Goal: Task Accomplishment & Management: Use online tool/utility

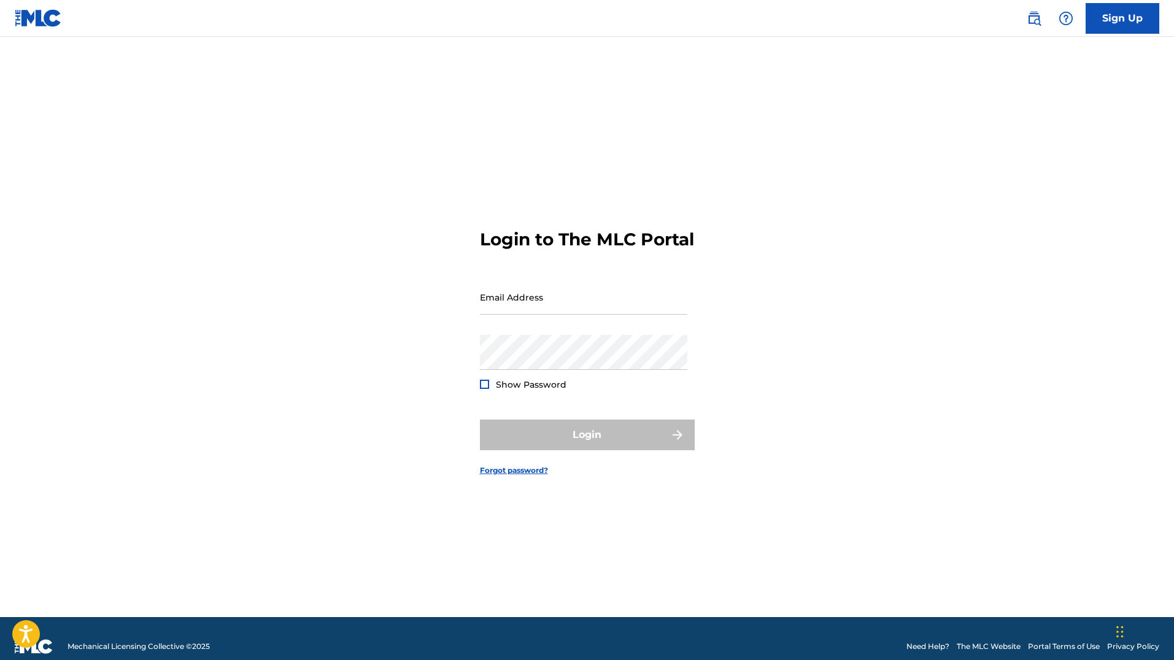
type input "[DOMAIN_NAME][EMAIL_ADDRESS][DOMAIN_NAME]"
click at [555, 390] on span "Show Password" at bounding box center [531, 384] width 71 height 11
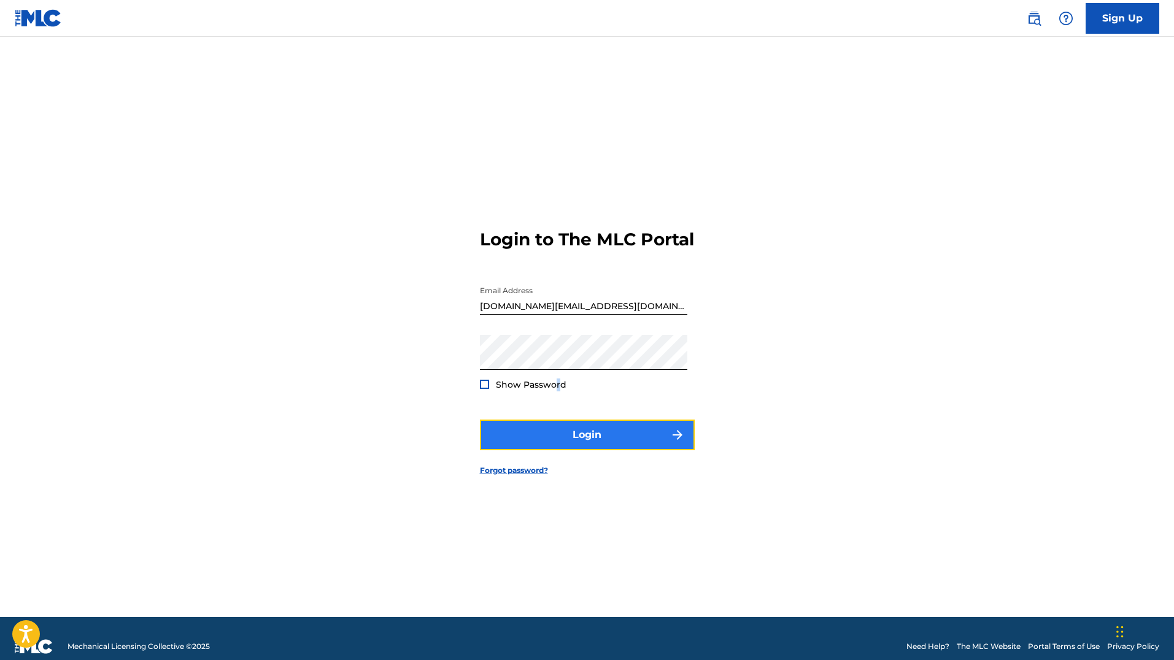
click at [565, 438] on button "Login" at bounding box center [587, 435] width 215 height 31
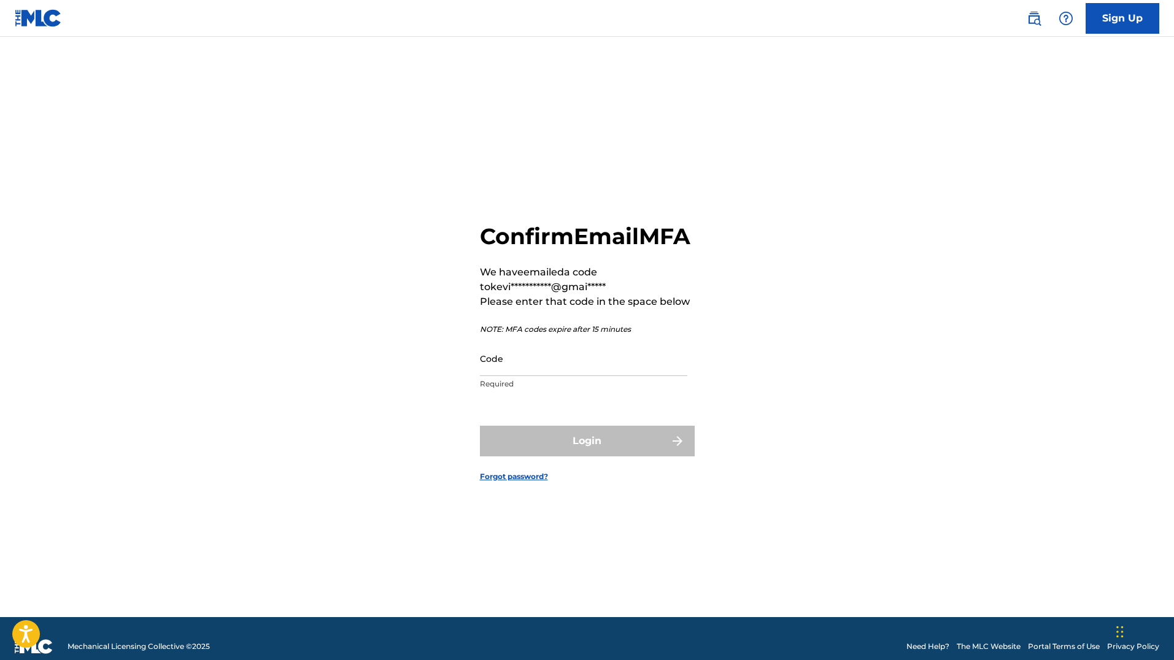
click at [686, 294] on p "**********" at bounding box center [587, 279] width 215 height 29
click at [518, 376] on input "Code" at bounding box center [583, 358] width 207 height 35
paste input "955166"
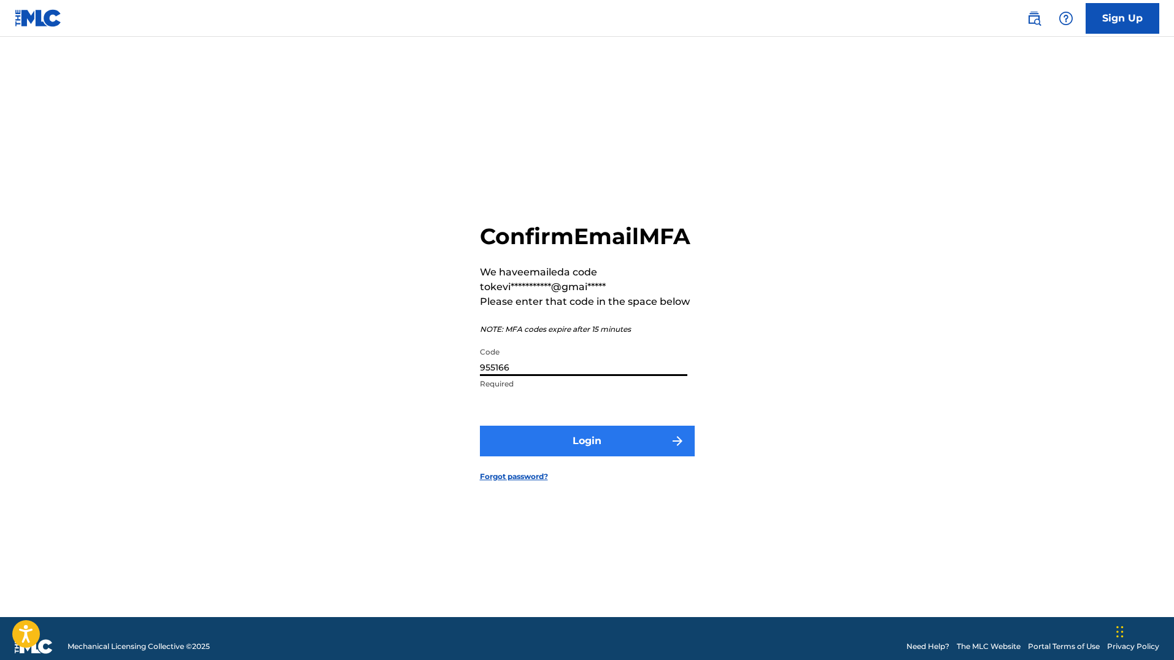
type input "955166"
click at [539, 445] on button "Login" at bounding box center [587, 441] width 215 height 31
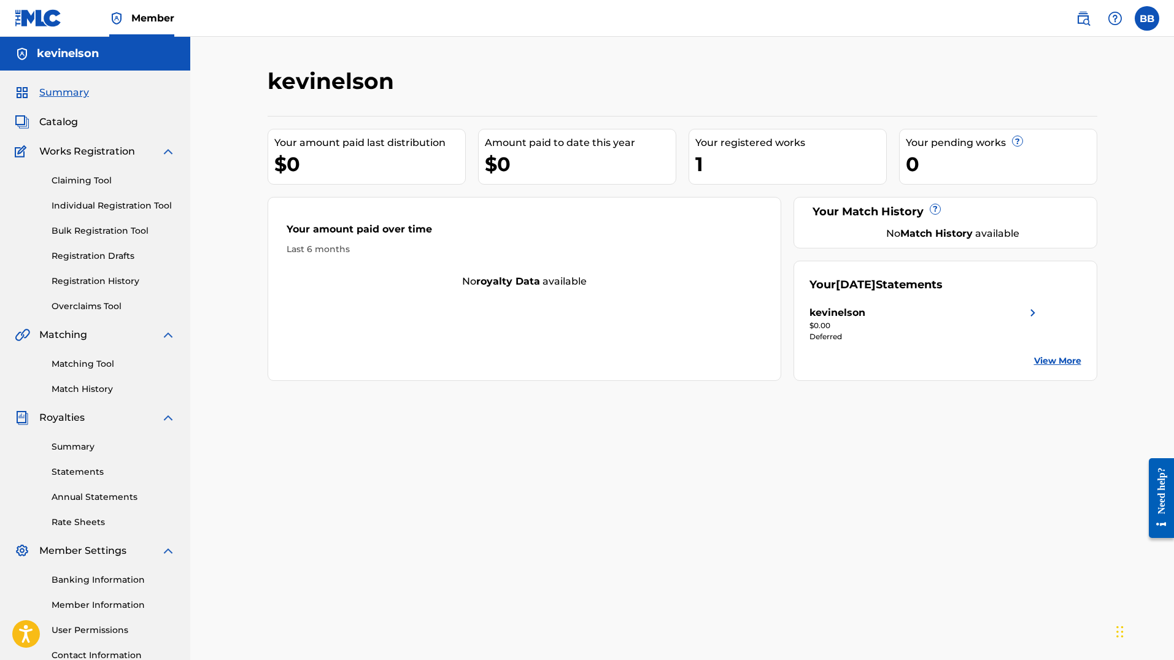
click at [864, 326] on div "$0.00" at bounding box center [924, 325] width 231 height 11
click at [875, 281] on span "[DATE]" at bounding box center [856, 284] width 40 height 13
click at [1051, 359] on link "View More" at bounding box center [1057, 361] width 47 height 13
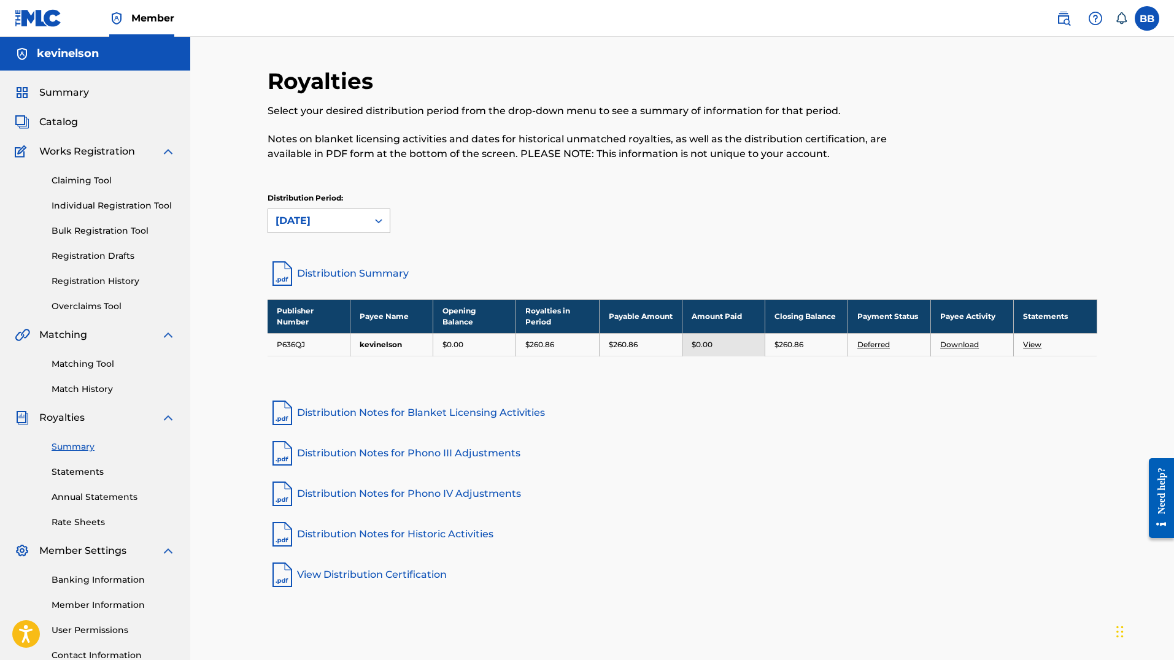
click at [334, 217] on div "[DATE]" at bounding box center [317, 220] width 85 height 15
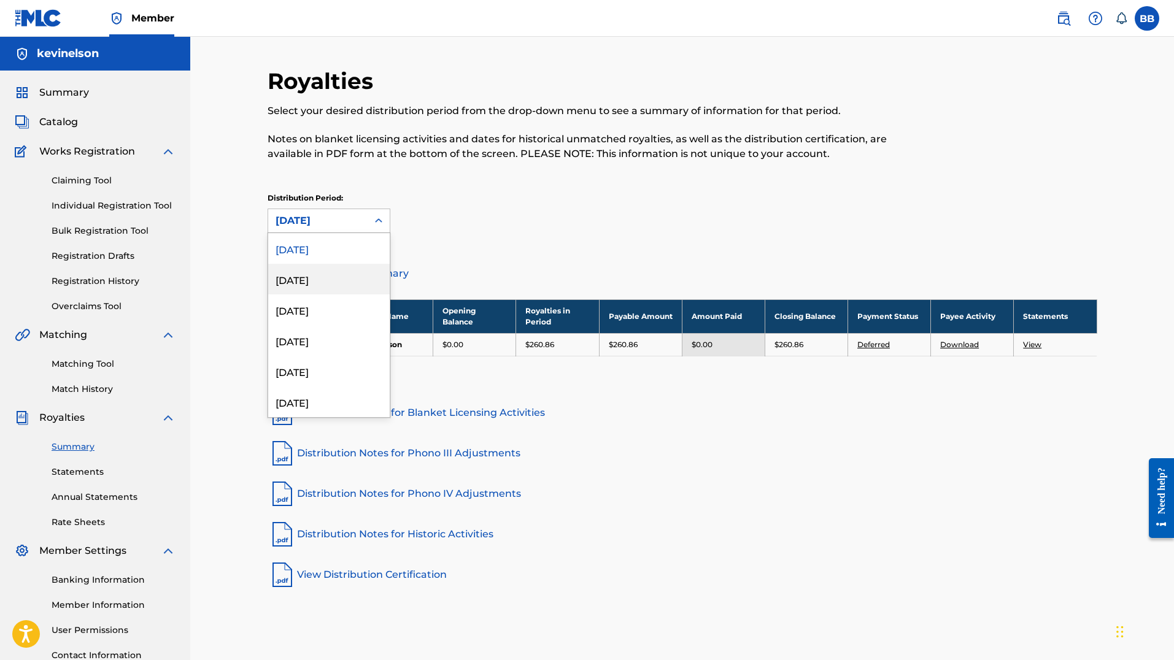
click at [297, 277] on div "[DATE]" at bounding box center [328, 279] width 121 height 31
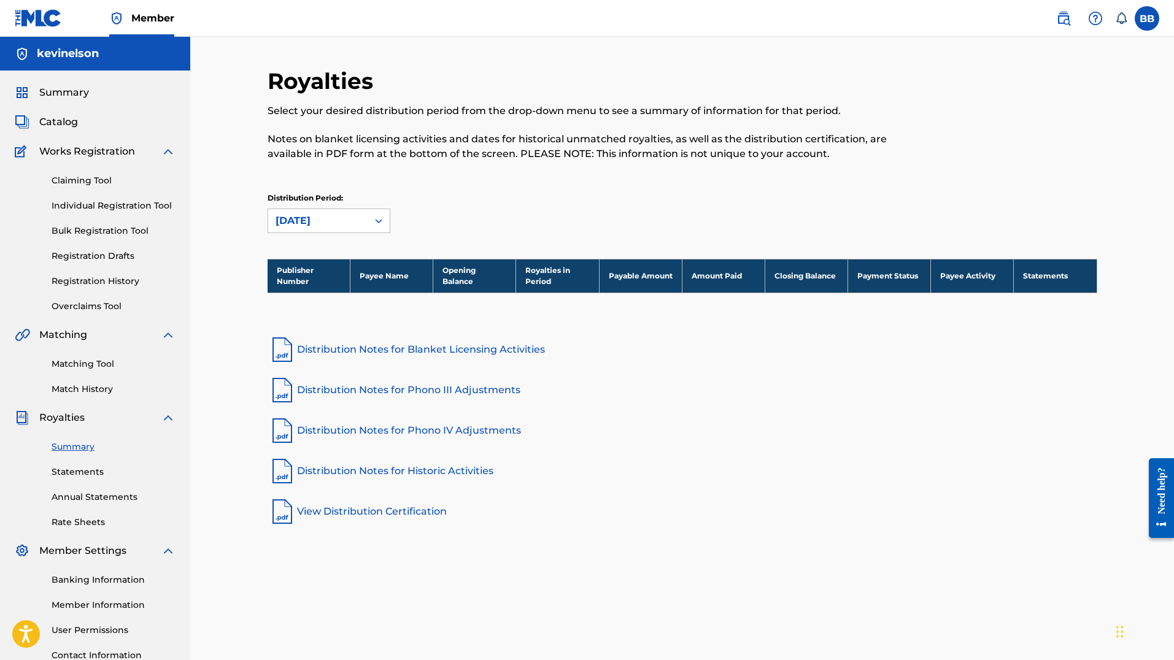
click at [324, 226] on div "[DATE]" at bounding box center [317, 220] width 85 height 15
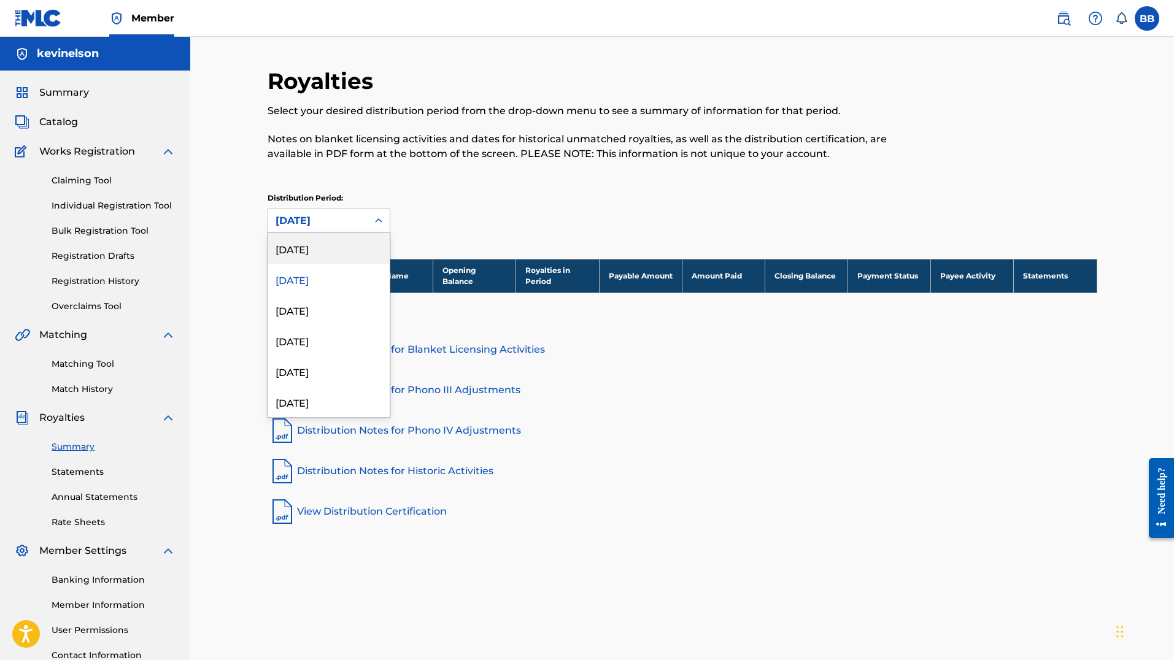
click at [321, 247] on div "[DATE]" at bounding box center [328, 248] width 121 height 31
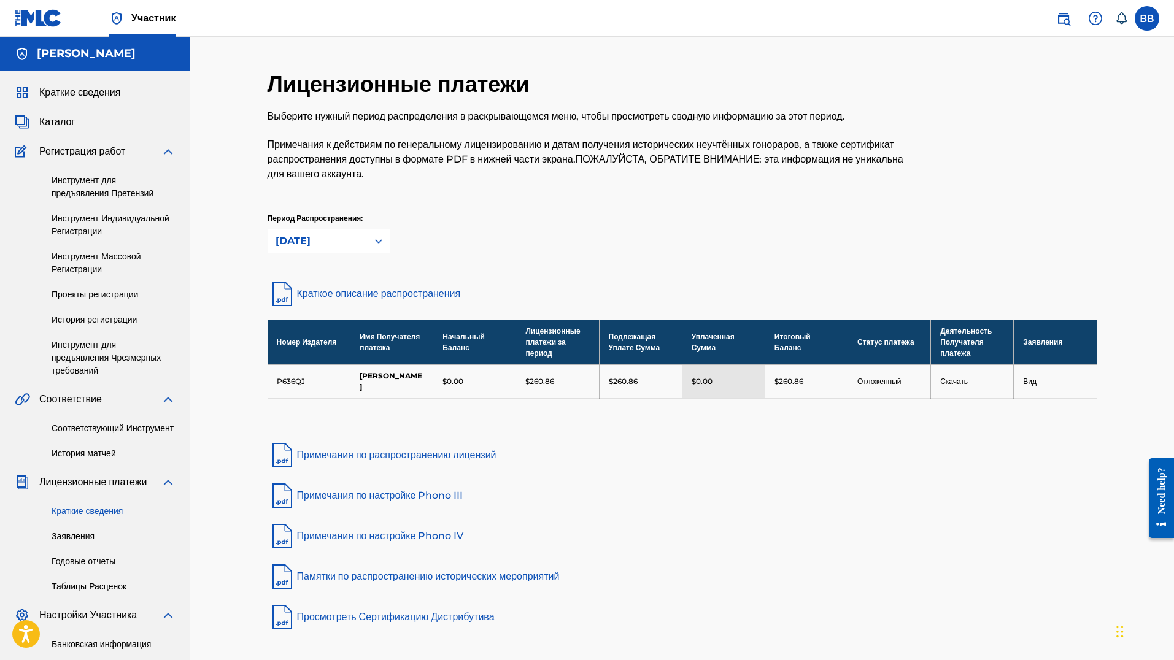
click at [891, 386] on ya-tr-span "Отложенный" at bounding box center [879, 381] width 44 height 9
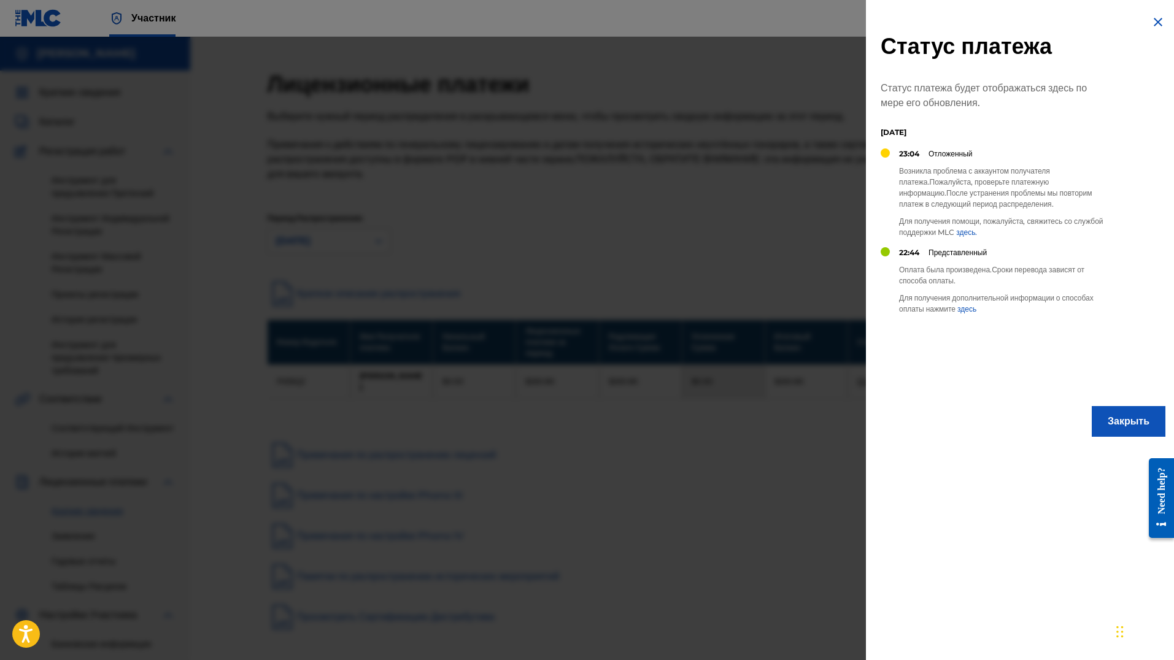
click at [1144, 20] on div "Статус платежа Статус платежа будет отображаться здесь по мере его обновления. …" at bounding box center [1023, 226] width 314 height 452
click at [1150, 21] on img at bounding box center [1157, 22] width 15 height 15
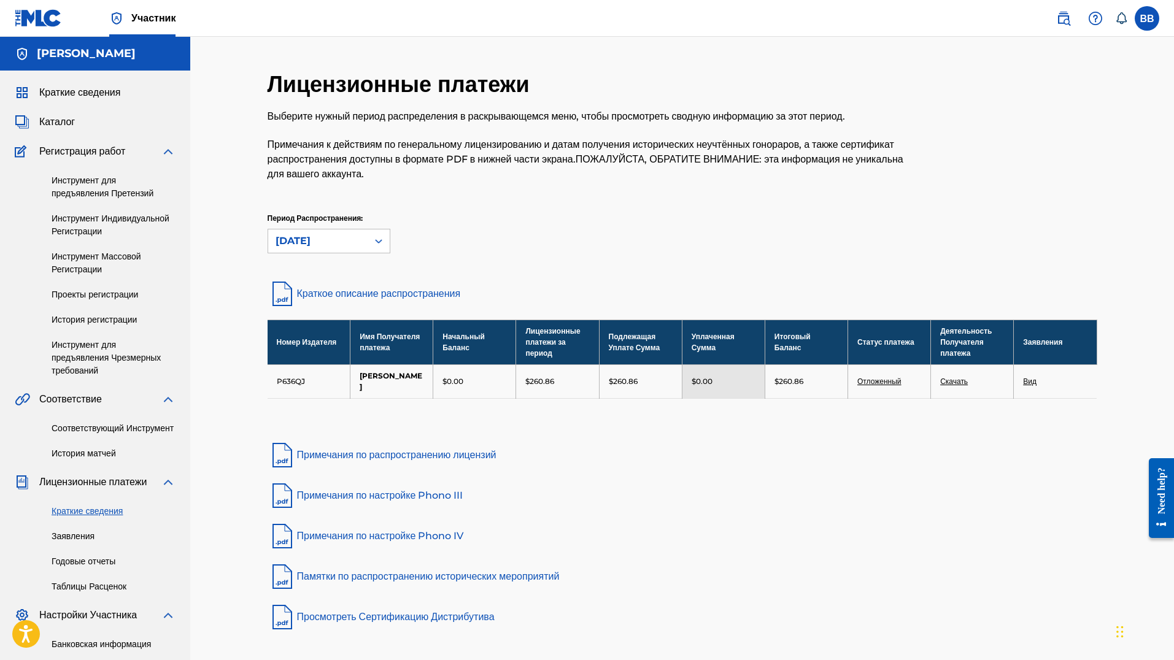
click at [612, 279] on div "Лицензионные платежи Выберите нужный период распределения в раскрывающемся меню…" at bounding box center [681, 173] width 829 height 212
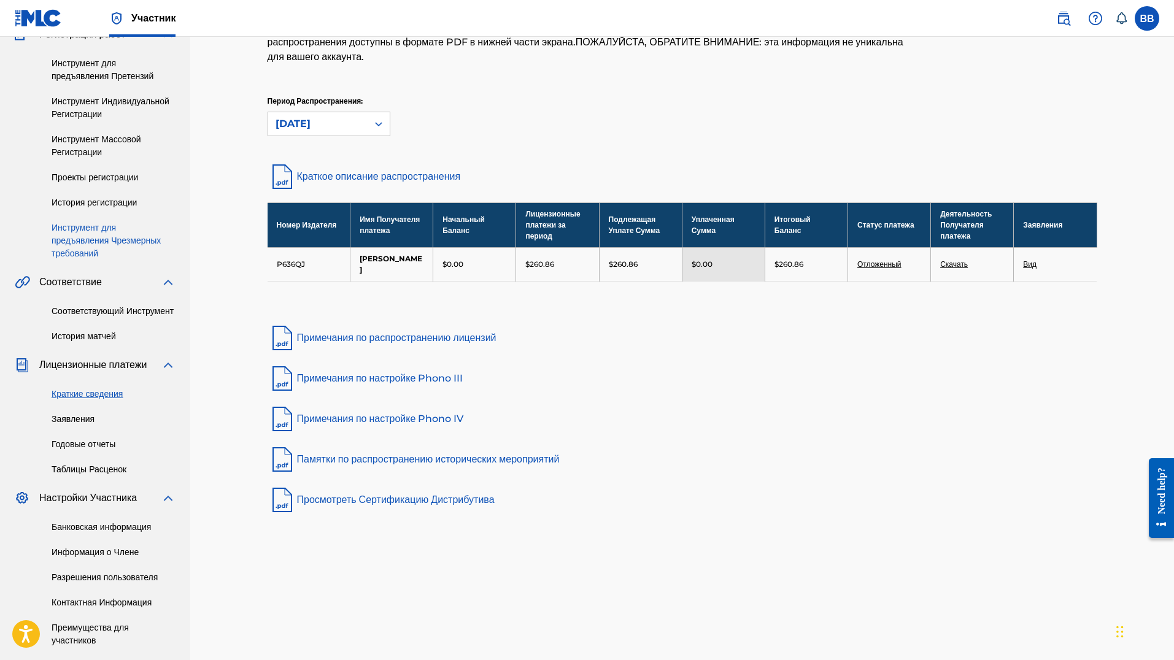
scroll to position [218, 0]
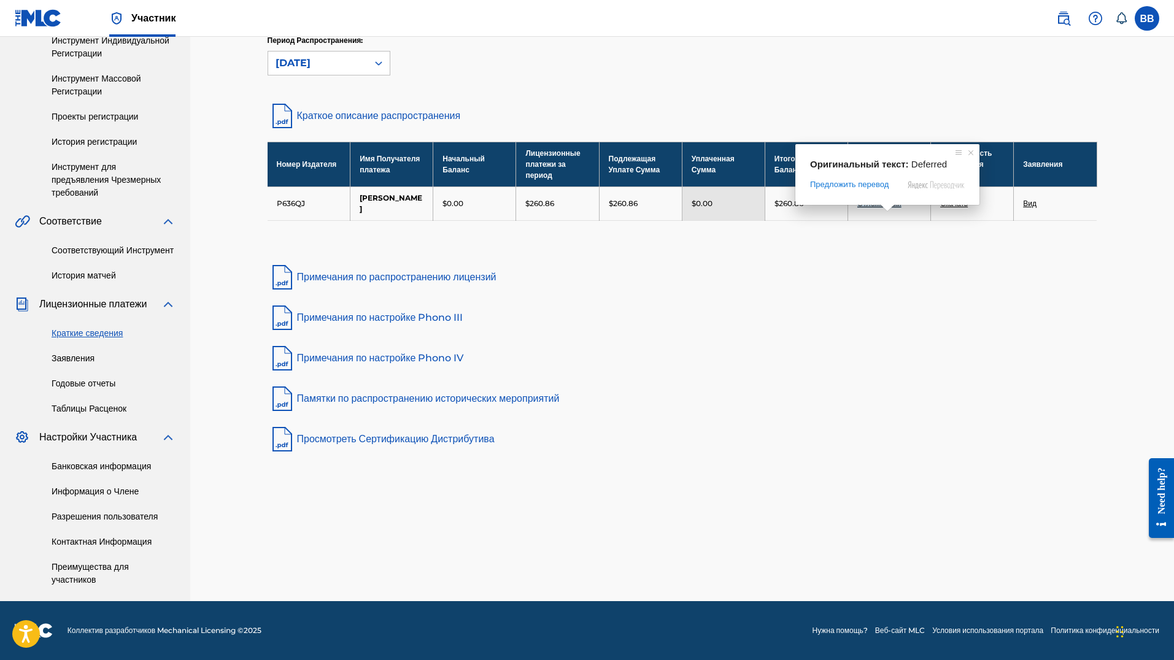
click at [867, 299] on div "Лицензионные платежи Выберите нужный период распределения в раскрывающемся меню…" at bounding box center [681, 172] width 829 height 564
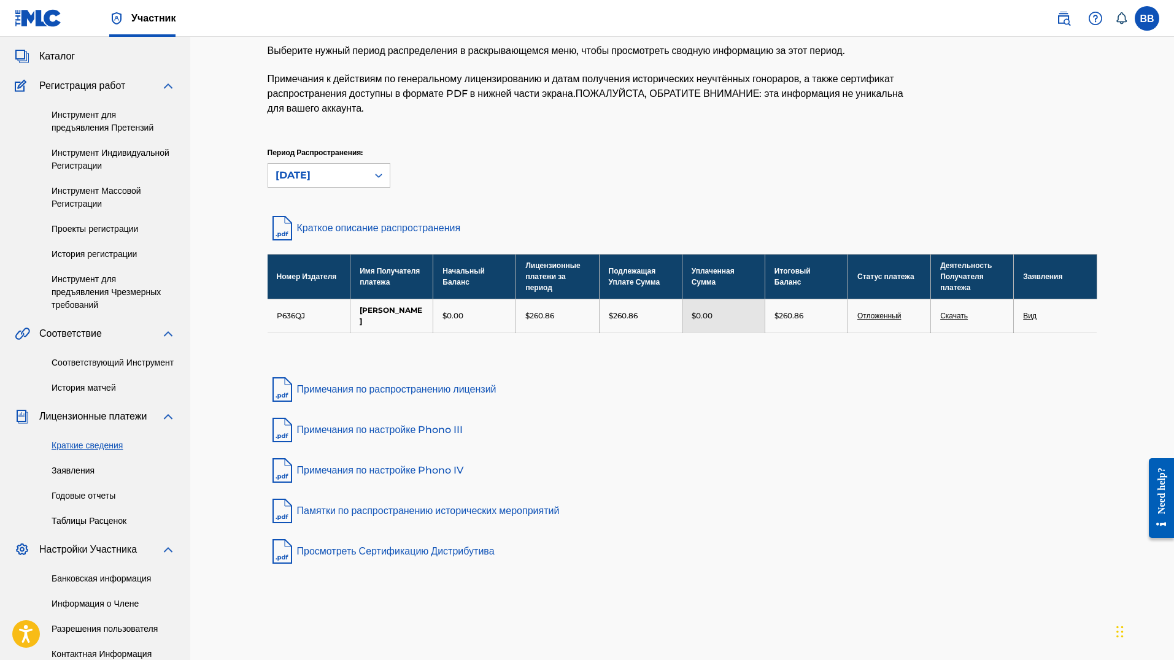
scroll to position [34, 0]
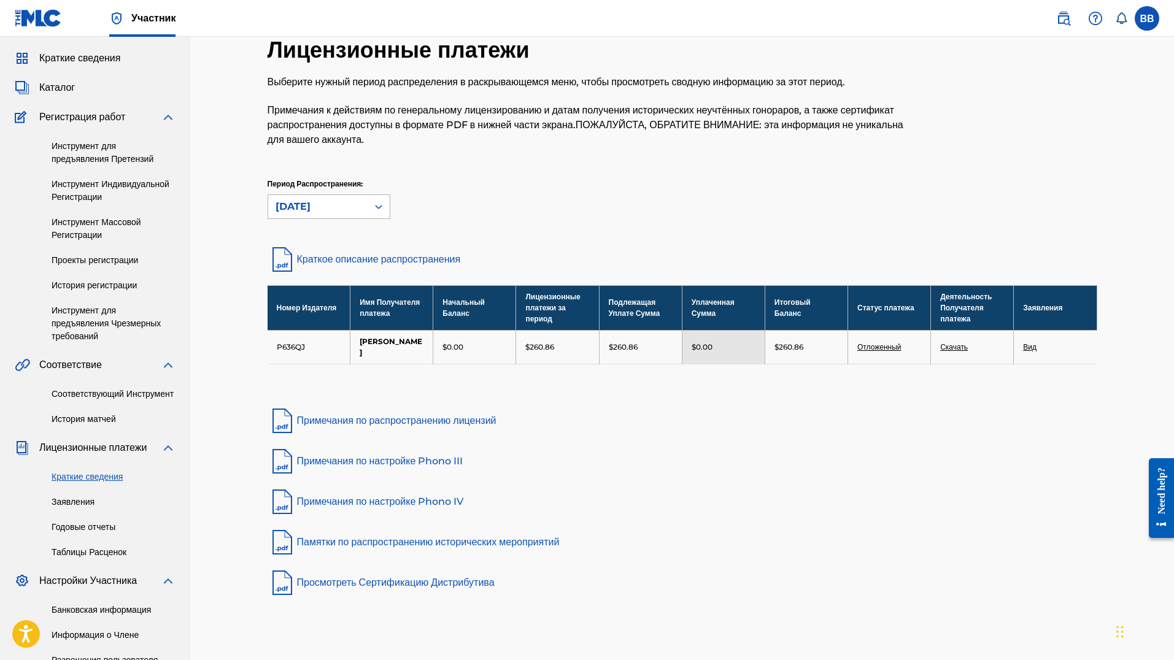
click at [310, 212] on ya-tr-span "[DATE]" at bounding box center [292, 207] width 35 height 12
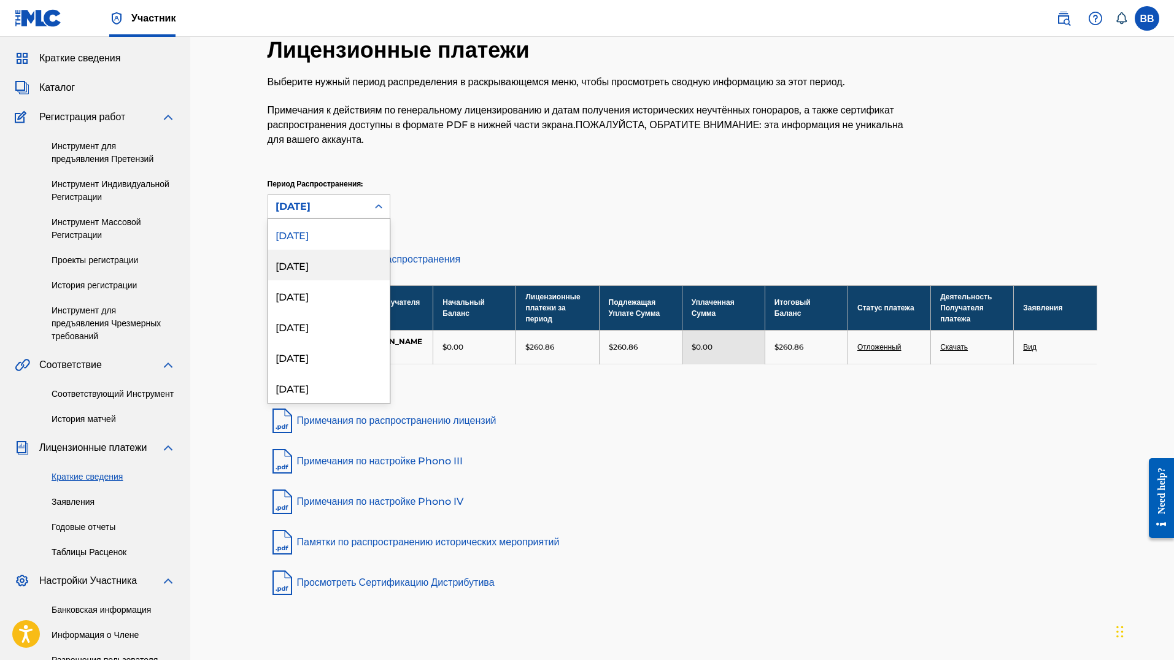
click at [312, 280] on div "[DATE]" at bounding box center [328, 265] width 121 height 31
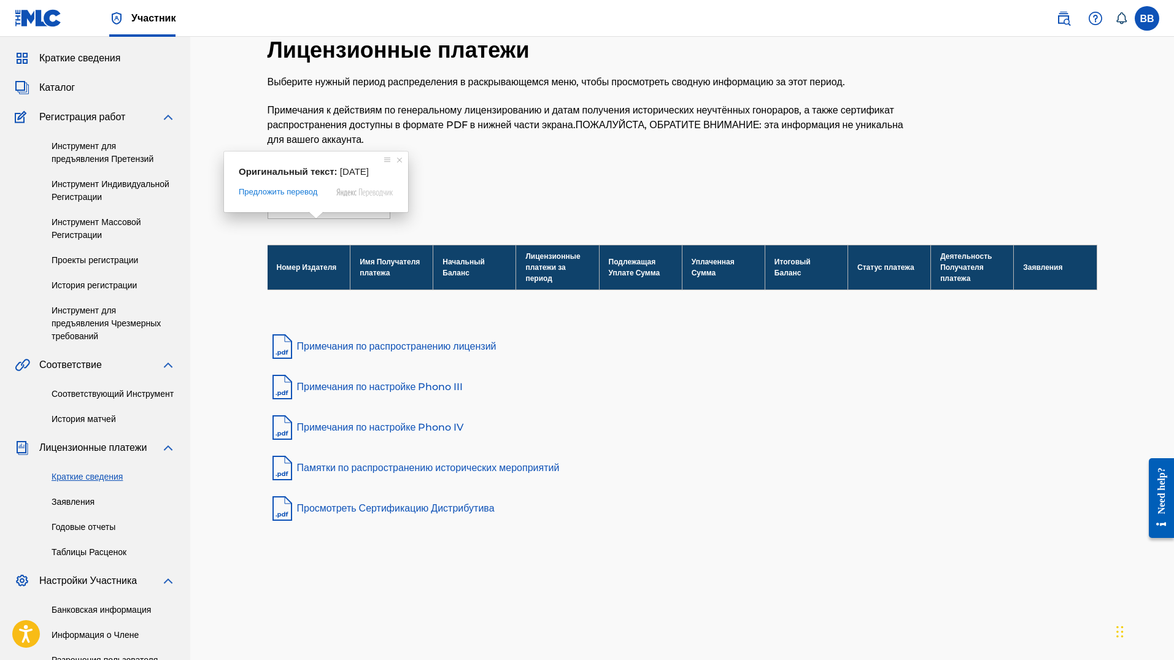
click at [317, 219] on span at bounding box center [316, 215] width 16 height 7
click at [310, 212] on ya-tr-span "[DATE]" at bounding box center [292, 207] width 35 height 12
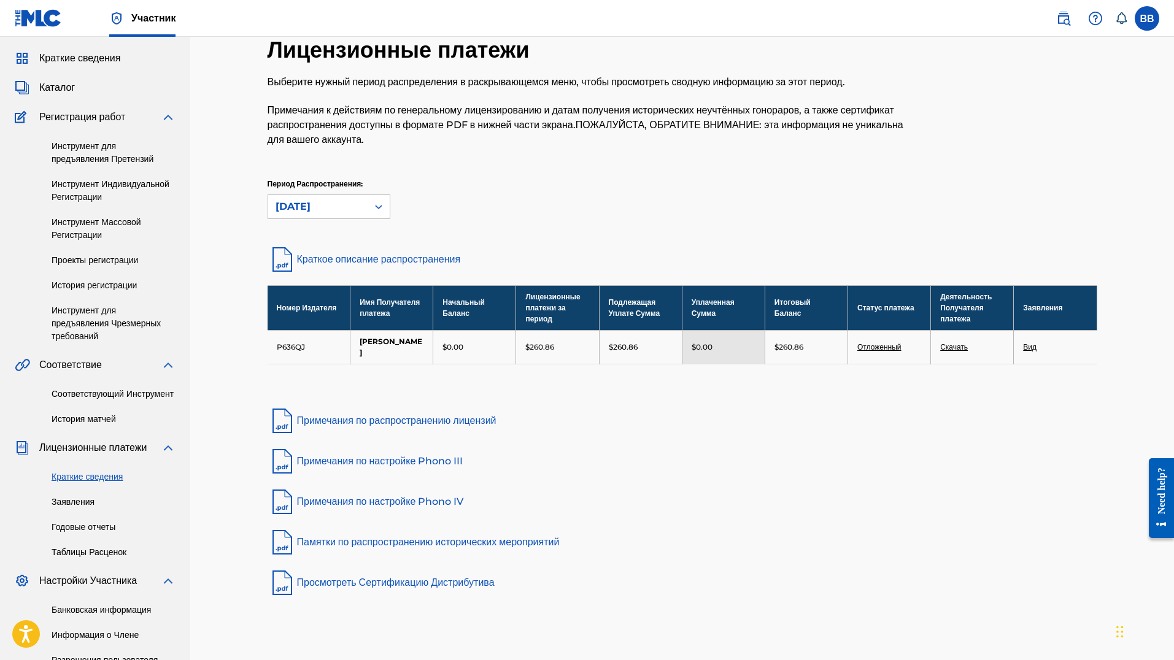
click at [801, 353] on p "$260.86" at bounding box center [788, 347] width 29 height 11
click at [1029, 352] on ya-tr-span "Вид" at bounding box center [1029, 346] width 13 height 9
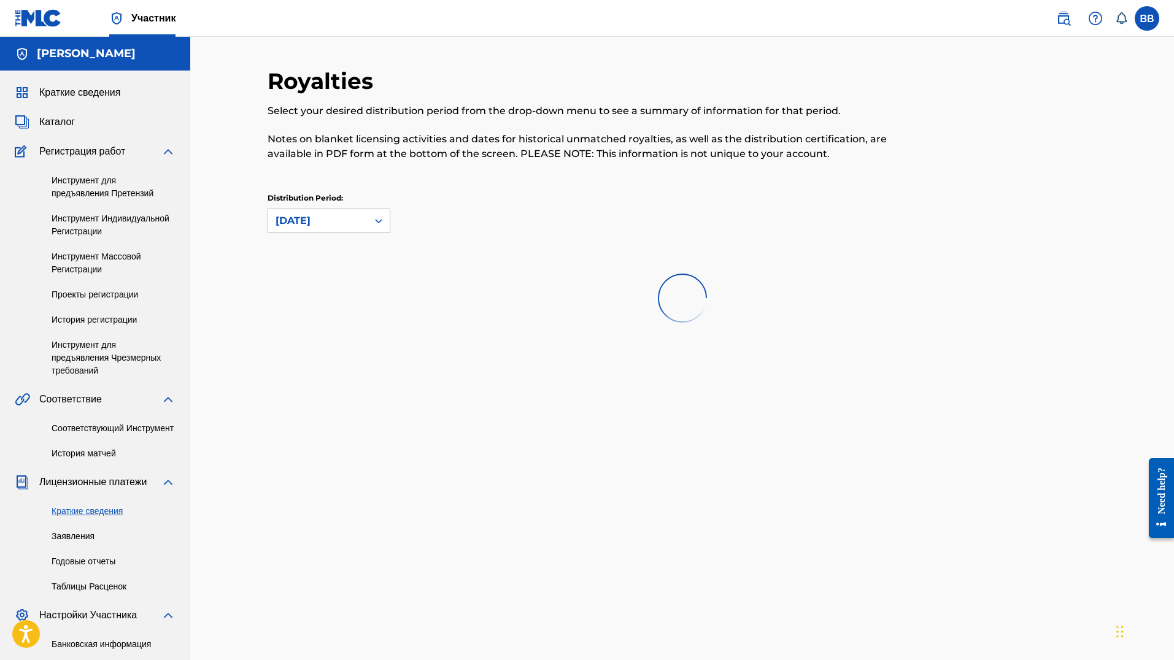
scroll to position [34, 0]
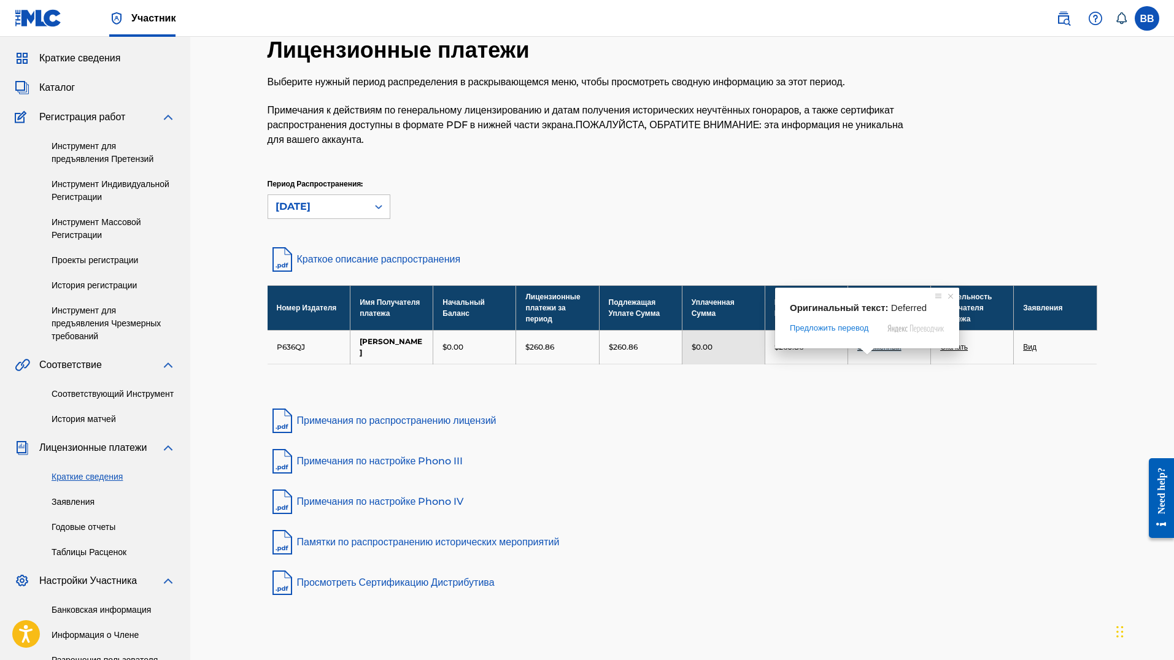
click at [715, 353] on div "$0.00" at bounding box center [723, 347] width 64 height 11
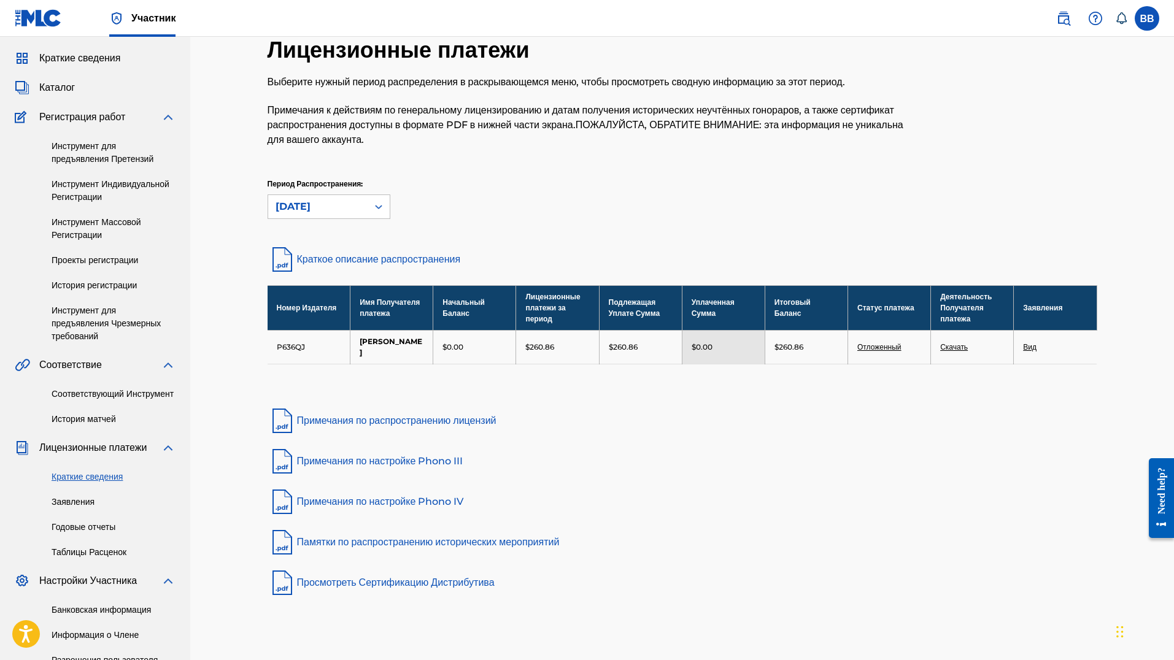
click at [712, 353] on p "$0.00" at bounding box center [701, 347] width 21 height 11
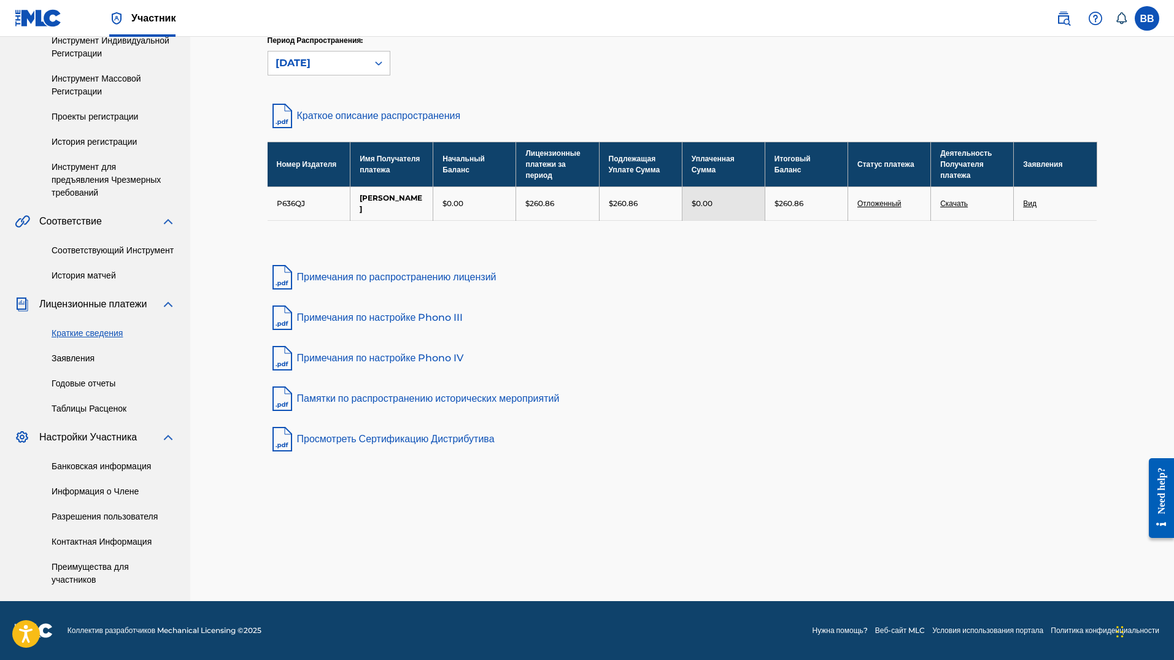
scroll to position [218, 0]
click at [126, 472] on link "Банковская информация" at bounding box center [114, 466] width 124 height 13
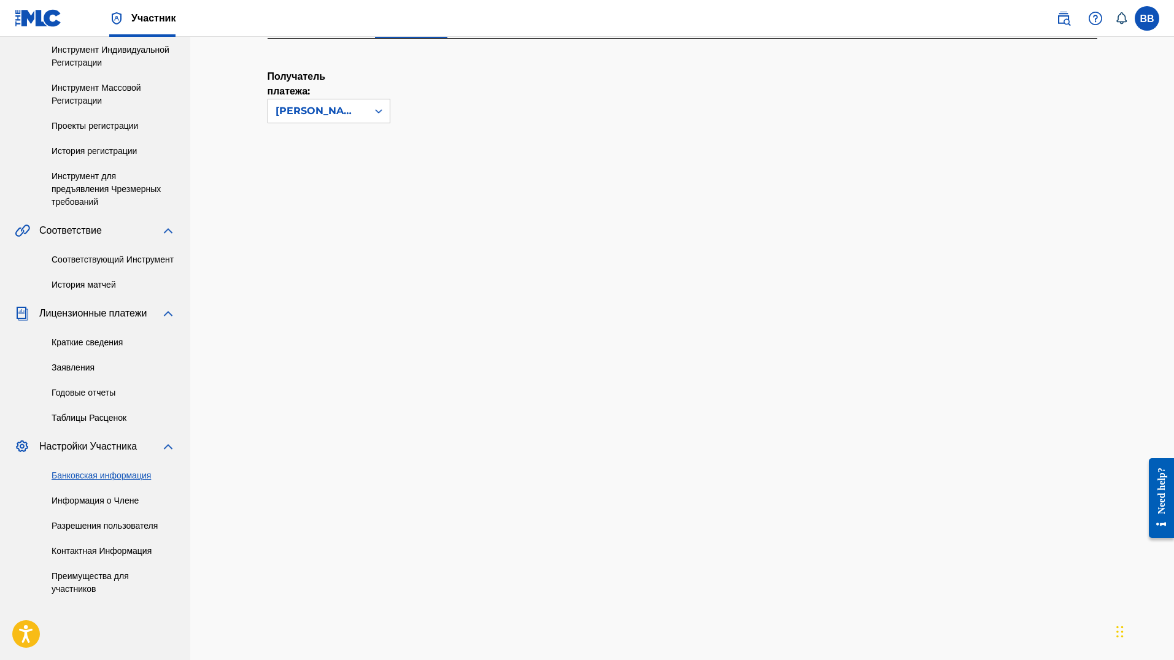
scroll to position [61, 0]
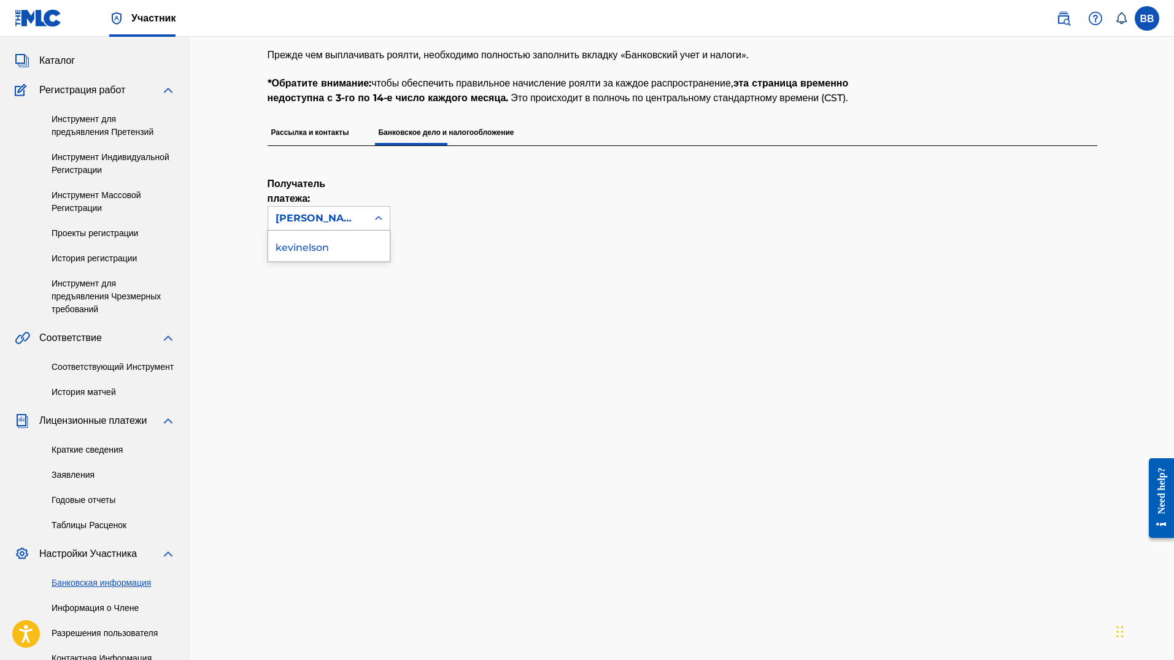
click at [349, 226] on div "[PERSON_NAME]" at bounding box center [317, 218] width 85 height 15
click at [348, 226] on div "[PERSON_NAME]" at bounding box center [317, 218] width 85 height 15
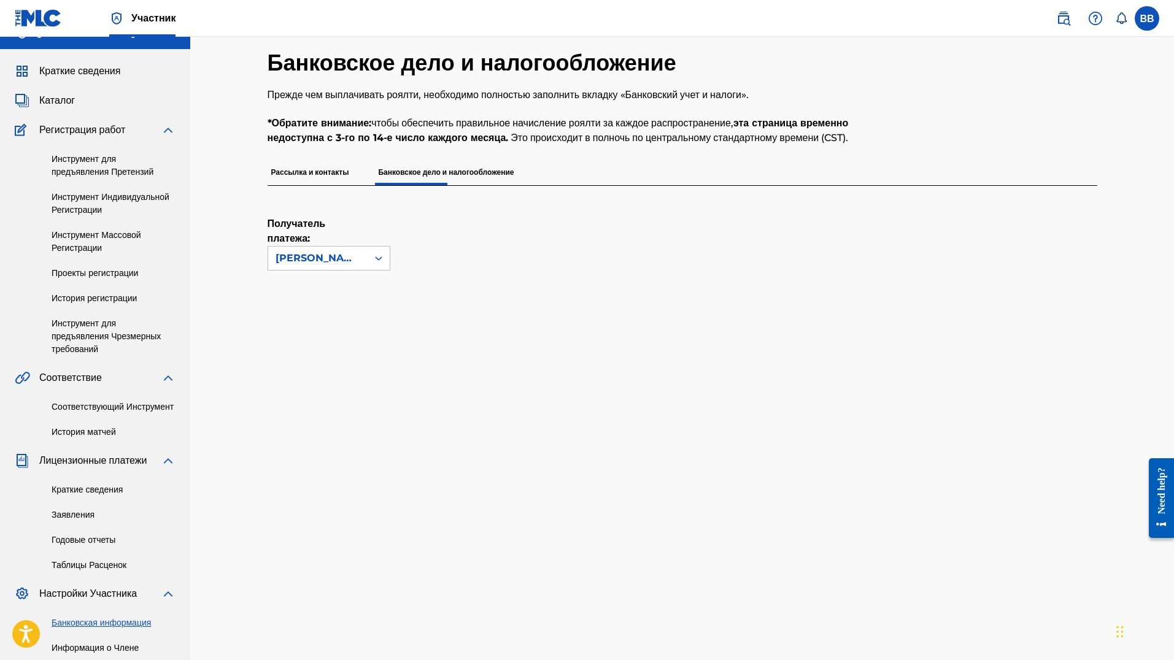
scroll to position [0, 0]
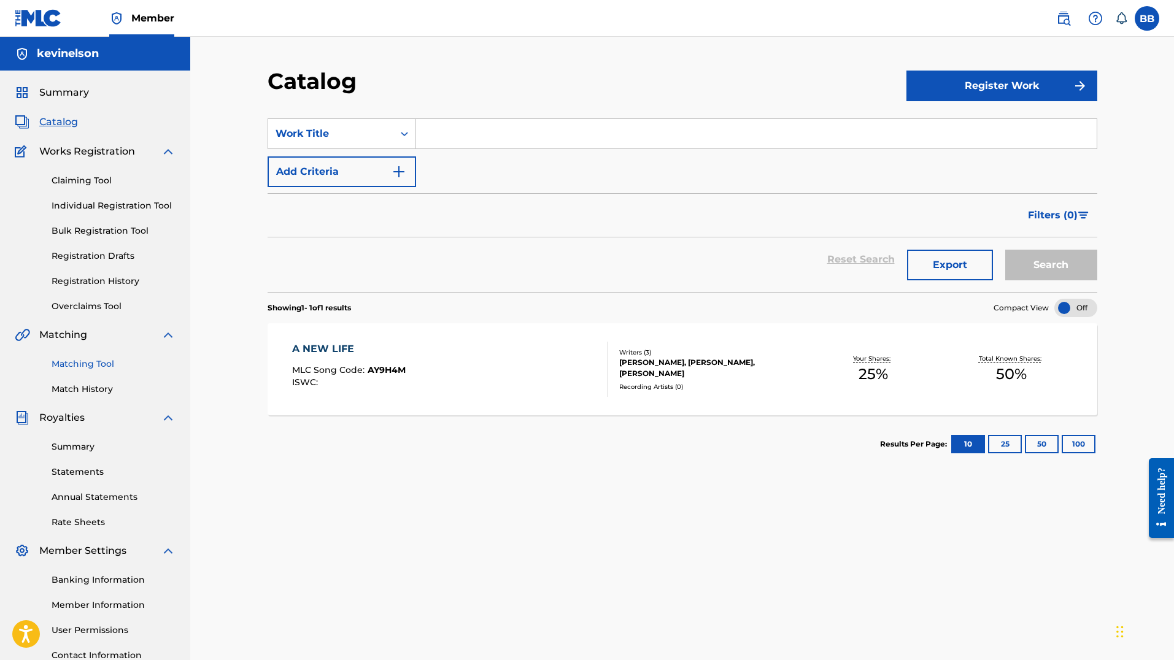
click at [109, 358] on link "Matching Tool" at bounding box center [114, 364] width 124 height 13
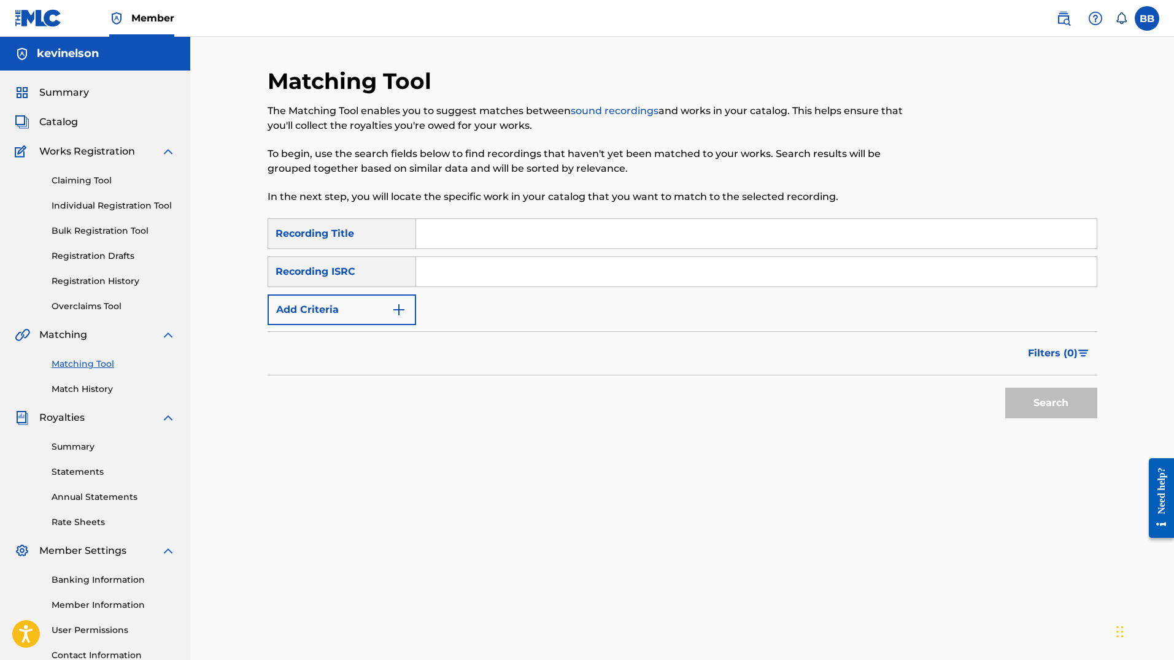
click at [456, 245] on input "Search Form" at bounding box center [756, 233] width 680 height 29
type input "A New Life"
click at [1059, 405] on button "Search" at bounding box center [1051, 403] width 92 height 31
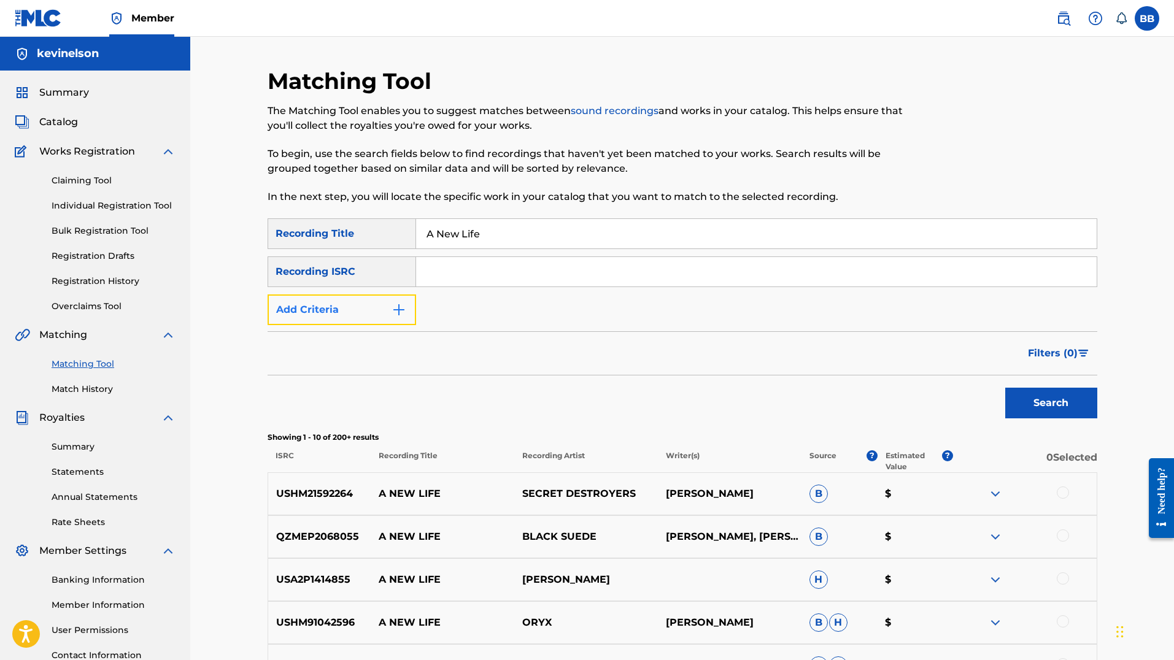
click at [330, 305] on button "Add Criteria" at bounding box center [341, 309] width 148 height 31
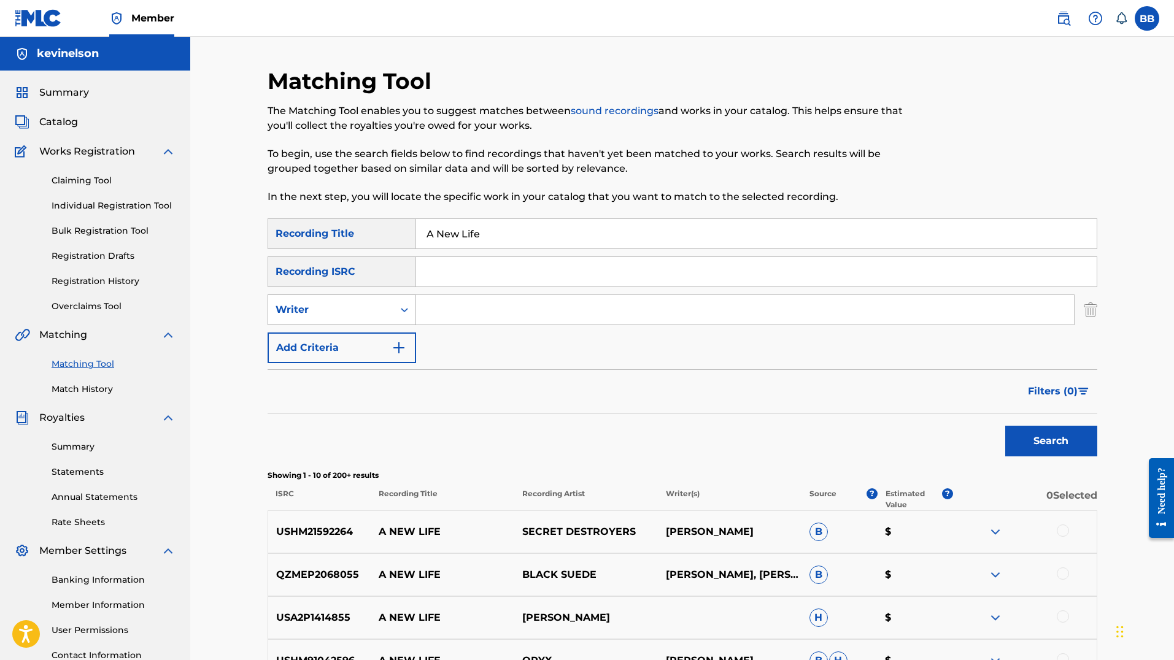
drag, startPoint x: 330, startPoint y: 305, endPoint x: 329, endPoint y: 312, distance: 7.5
click at [330, 308] on div "Writer" at bounding box center [330, 309] width 110 height 15
drag, startPoint x: 420, startPoint y: 327, endPoint x: 456, endPoint y: 332, distance: 36.5
click at [425, 328] on div "SearchWithCriteria4ef38ade-af2c-41b7-b4f3-1ce3c8c67744 Recording Title A New Li…" at bounding box center [681, 290] width 829 height 145
click at [465, 327] on div "SearchWithCriteria4ef38ade-af2c-41b7-b4f3-1ce3c8c67744 Recording Title A New Li…" at bounding box center [681, 290] width 829 height 145
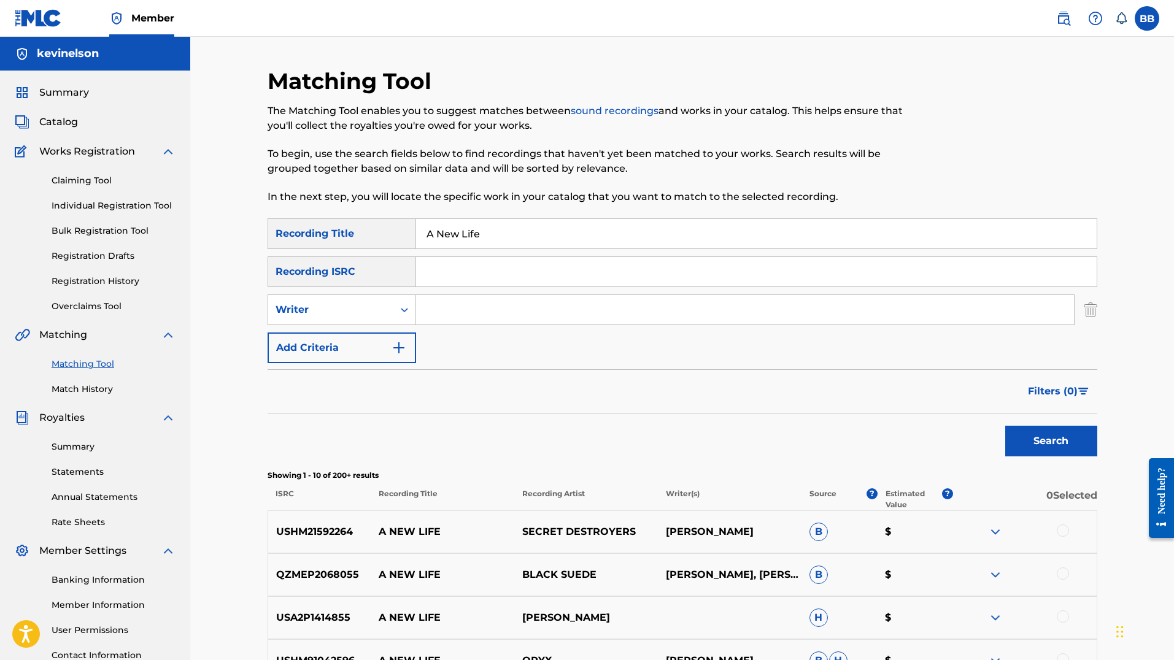
click at [477, 319] on input "Search Form" at bounding box center [745, 309] width 658 height 29
type input "Zeke Bleu"
drag, startPoint x: 1026, startPoint y: 461, endPoint x: 1027, endPoint y: 455, distance: 6.9
click at [1026, 461] on div "Search" at bounding box center [1048, 437] width 98 height 49
click at [1027, 453] on button "Search" at bounding box center [1051, 441] width 92 height 31
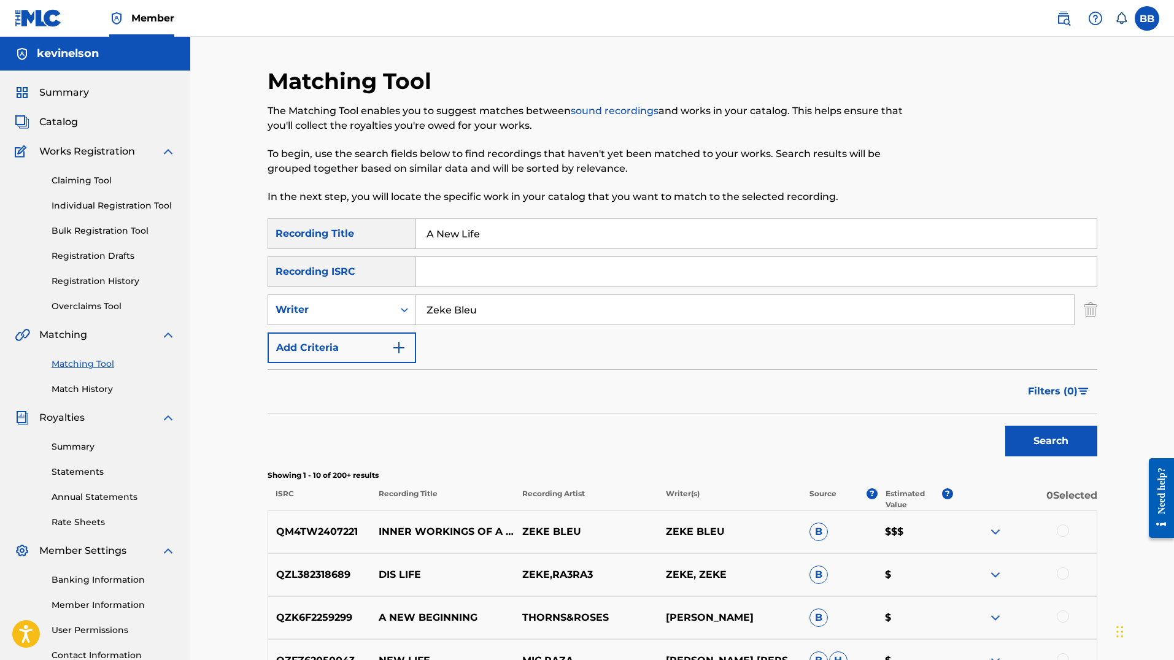
drag, startPoint x: 437, startPoint y: 232, endPoint x: 356, endPoint y: 215, distance: 82.8
click at [356, 215] on div "Matching Tool The Matching Tool enables you to suggest matches between sound re…" at bounding box center [681, 549] width 829 height 964
type input "New Life"
click at [1005, 426] on button "Search" at bounding box center [1051, 441] width 92 height 31
